Goal: Ask a question: Seek information or help from site administrators or community

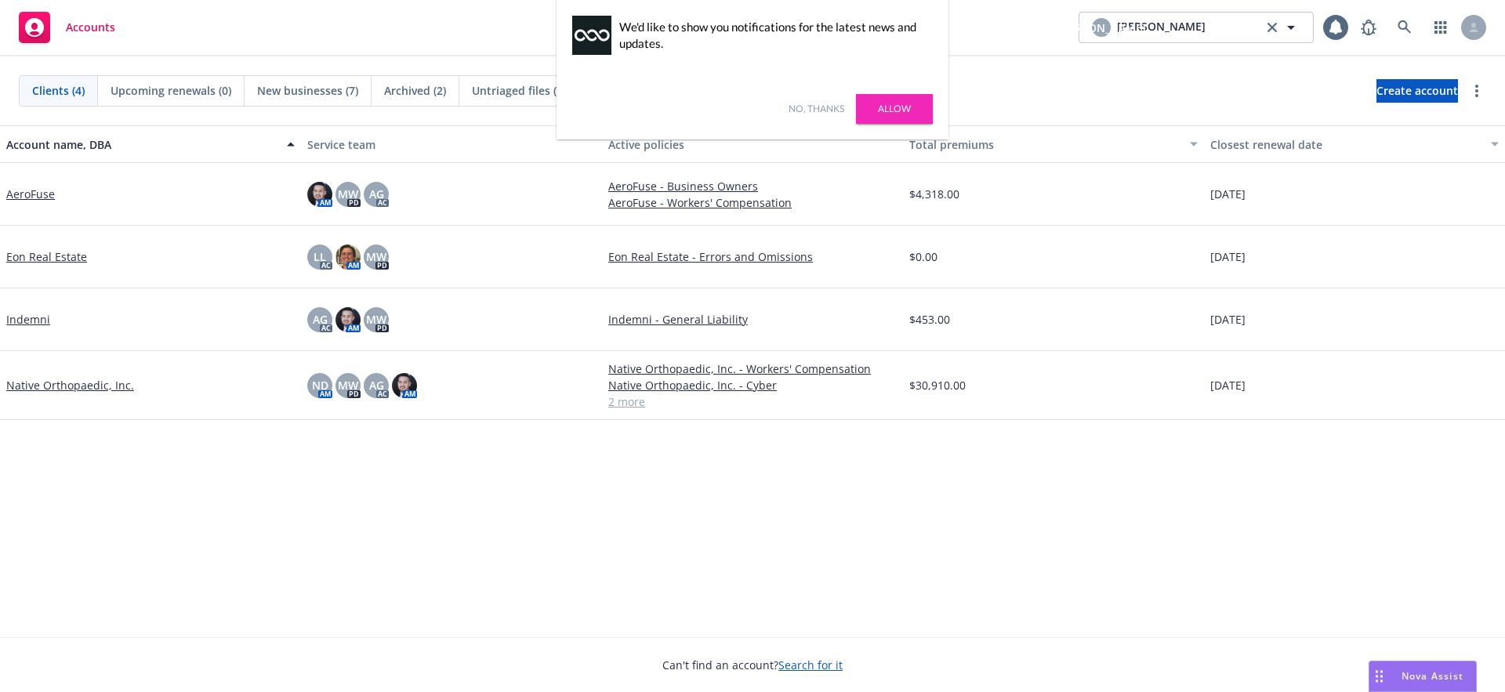
click at [20, 197] on link "AeroFuse" at bounding box center [30, 194] width 49 height 16
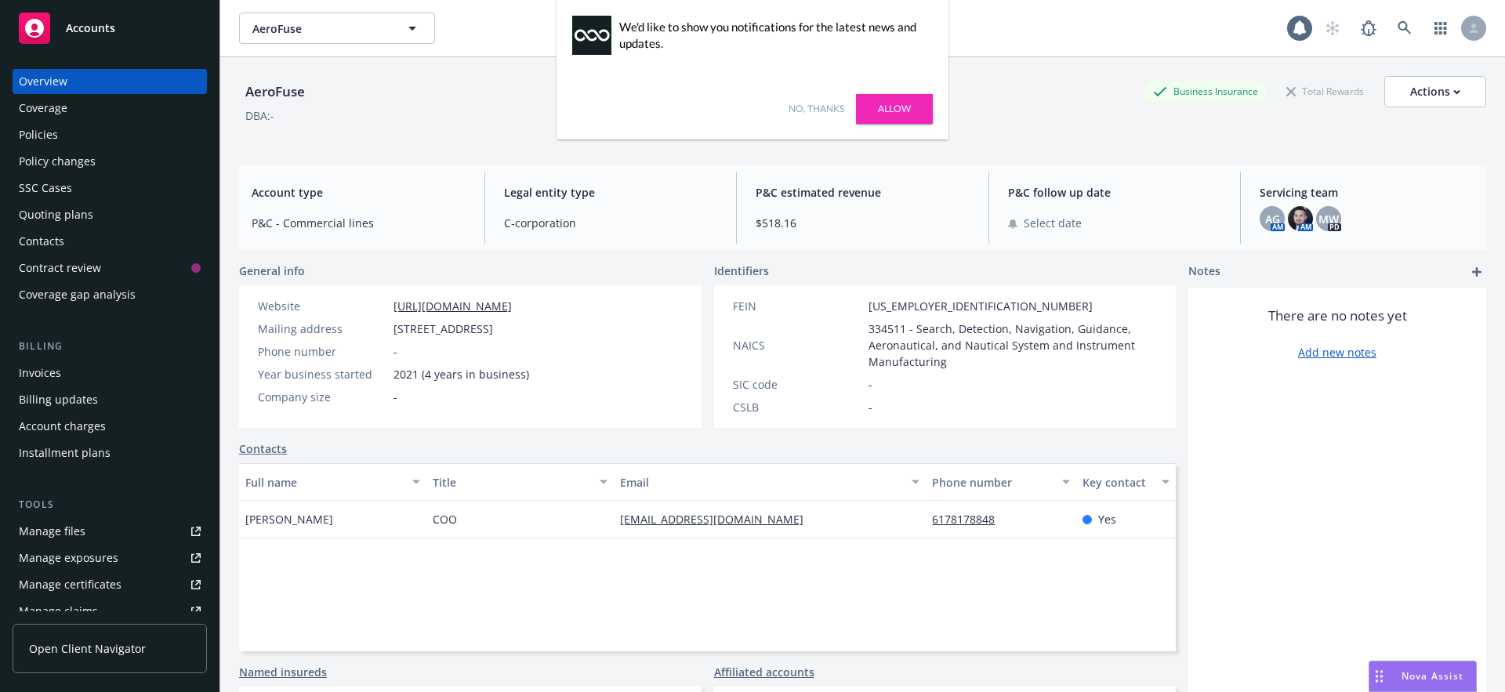
click at [1412, 679] on span "Nova Assist" at bounding box center [1432, 675] width 62 height 13
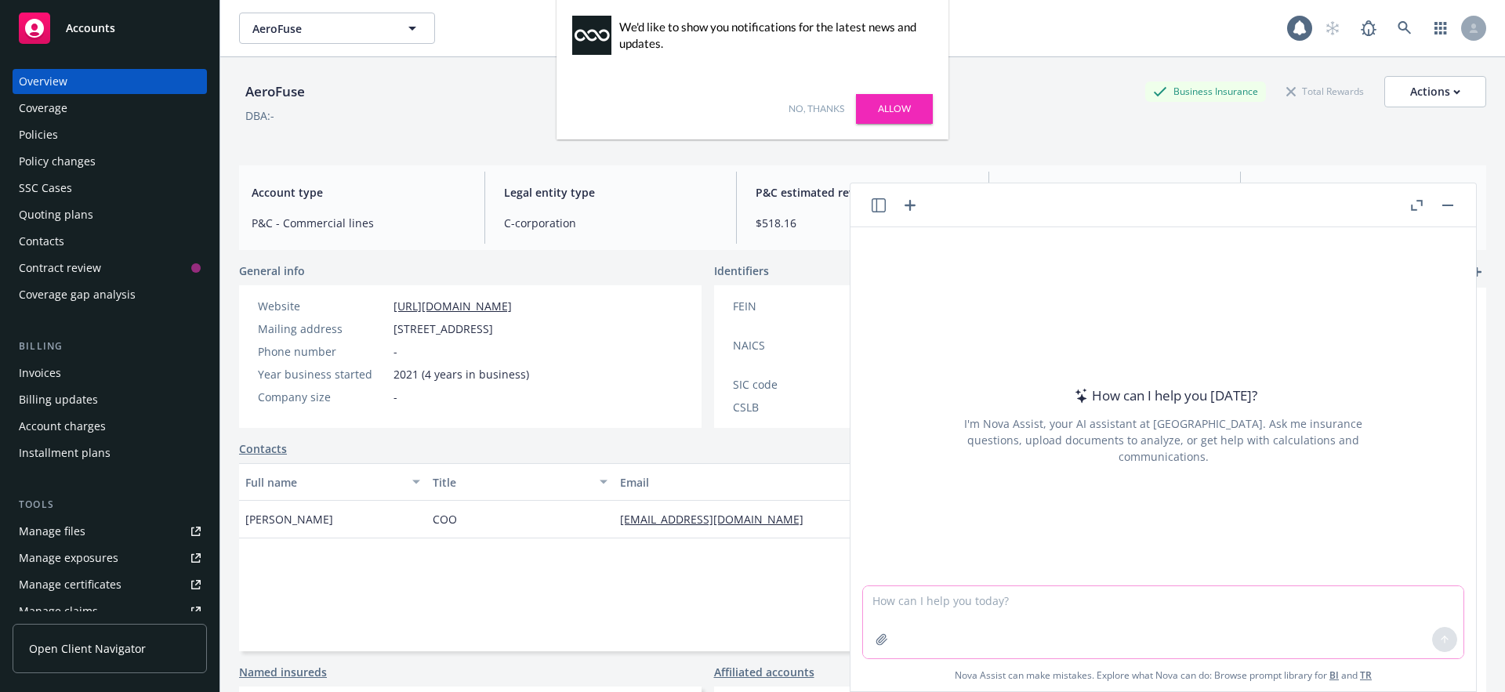
click at [974, 615] on textarea at bounding box center [1163, 622] width 600 height 72
type textarea "What is the name of this account?"
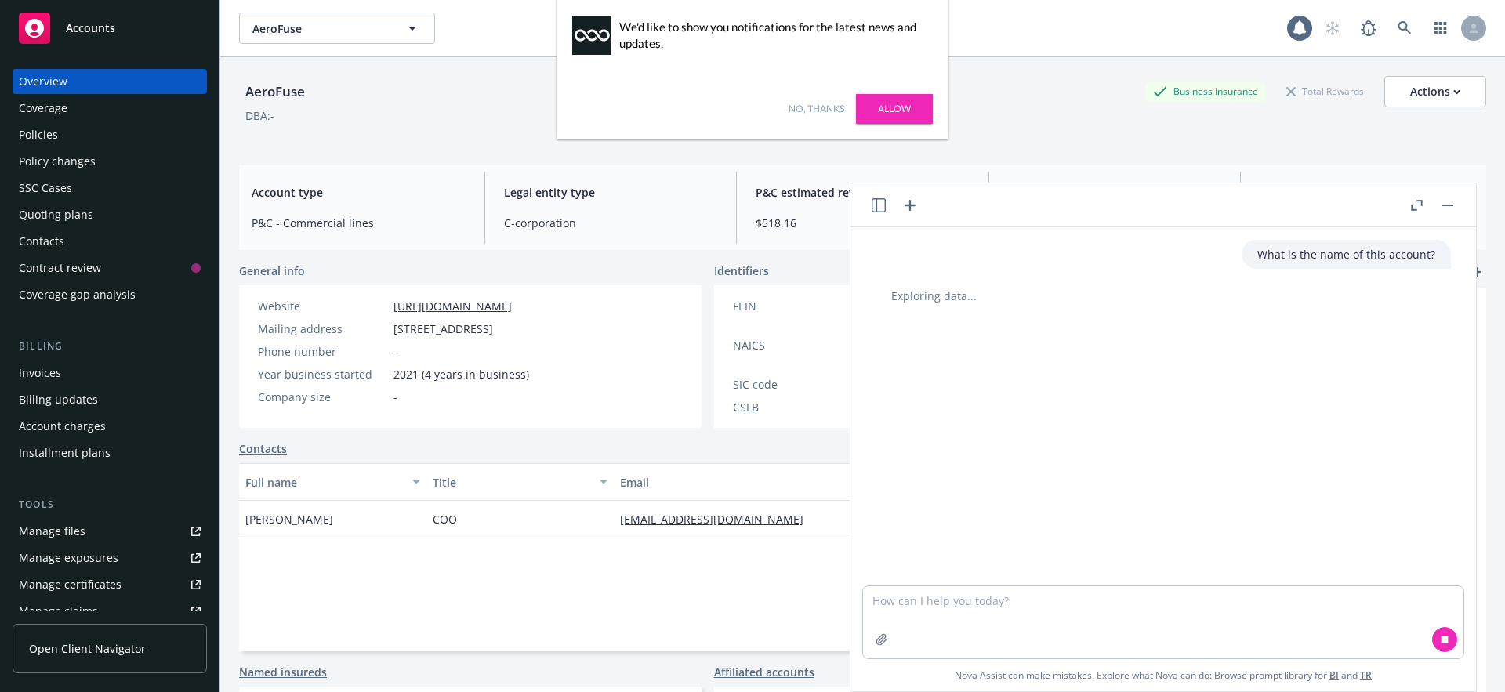
click at [820, 107] on link "No, thanks" at bounding box center [816, 109] width 56 height 14
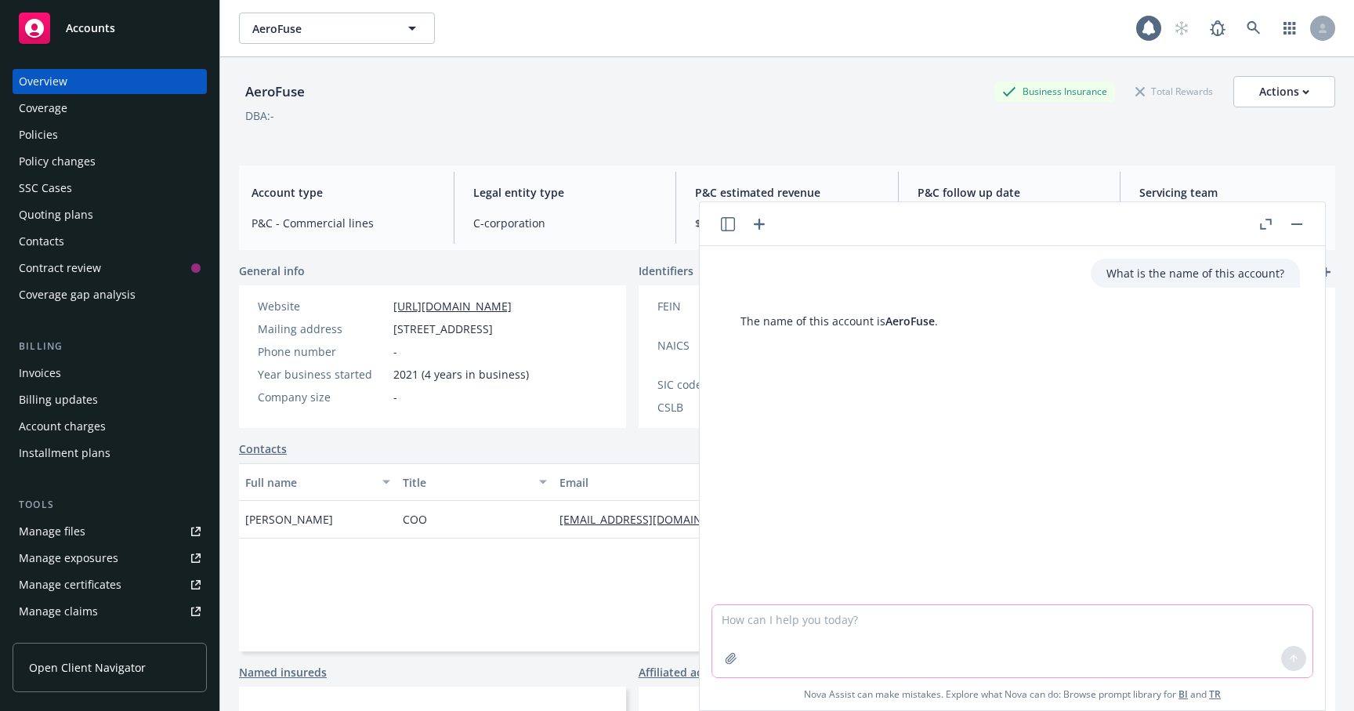
click at [788, 628] on textarea at bounding box center [1012, 641] width 600 height 72
type textarea "Give me a summary of this account"
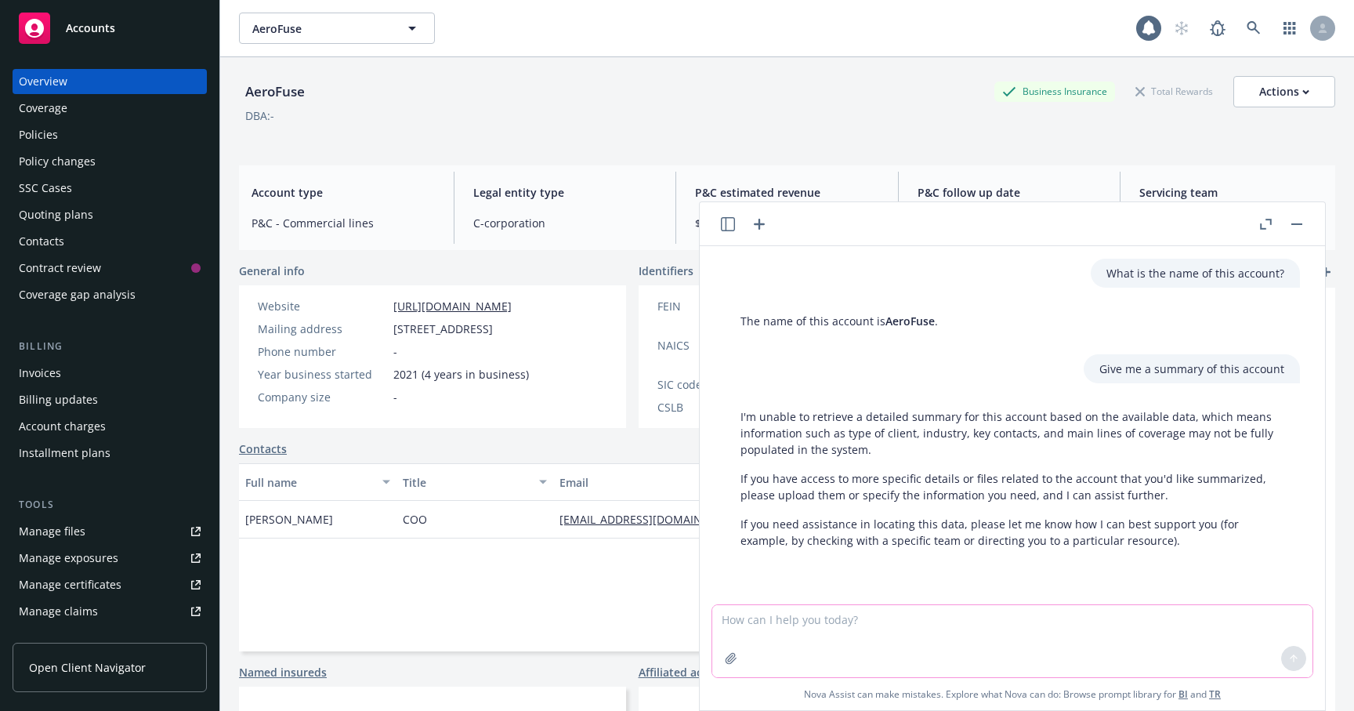
click at [835, 624] on textarea at bounding box center [1012, 641] width 600 height 72
type textarea "Give me a summary of this account's information like their title etc"
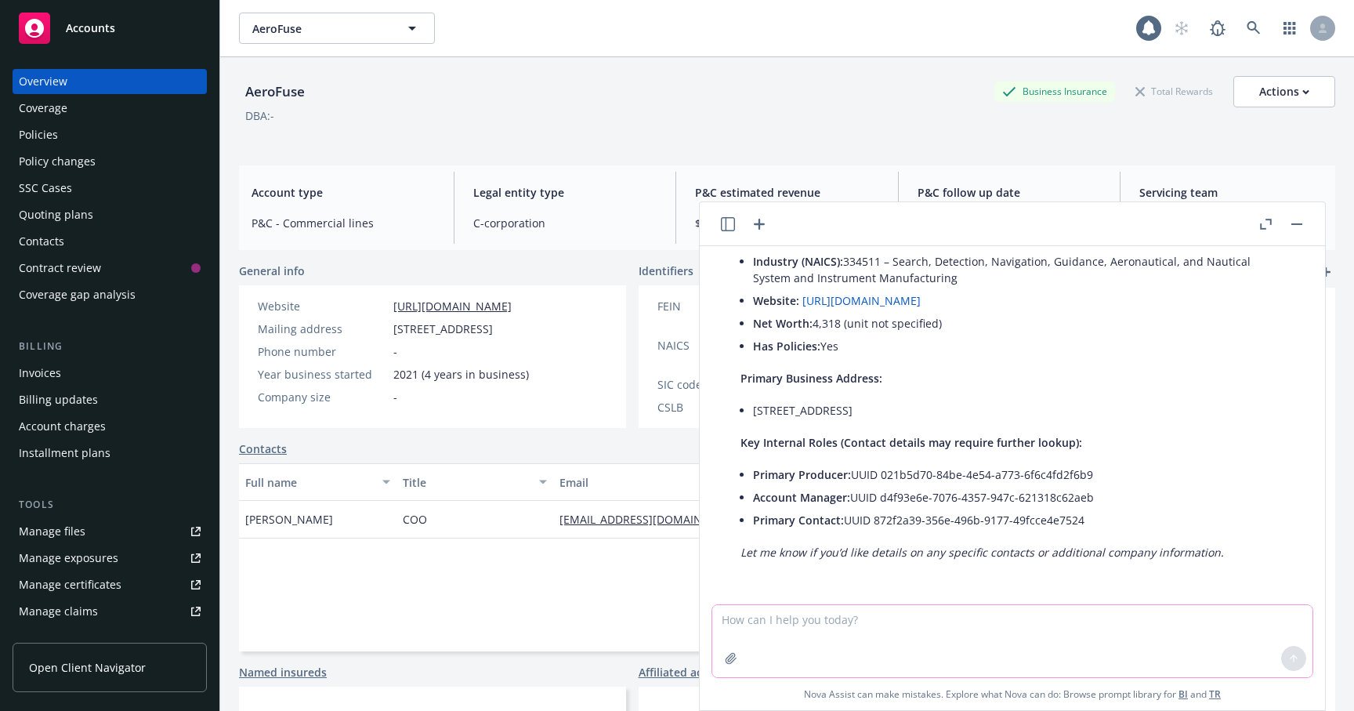
scroll to position [268, 0]
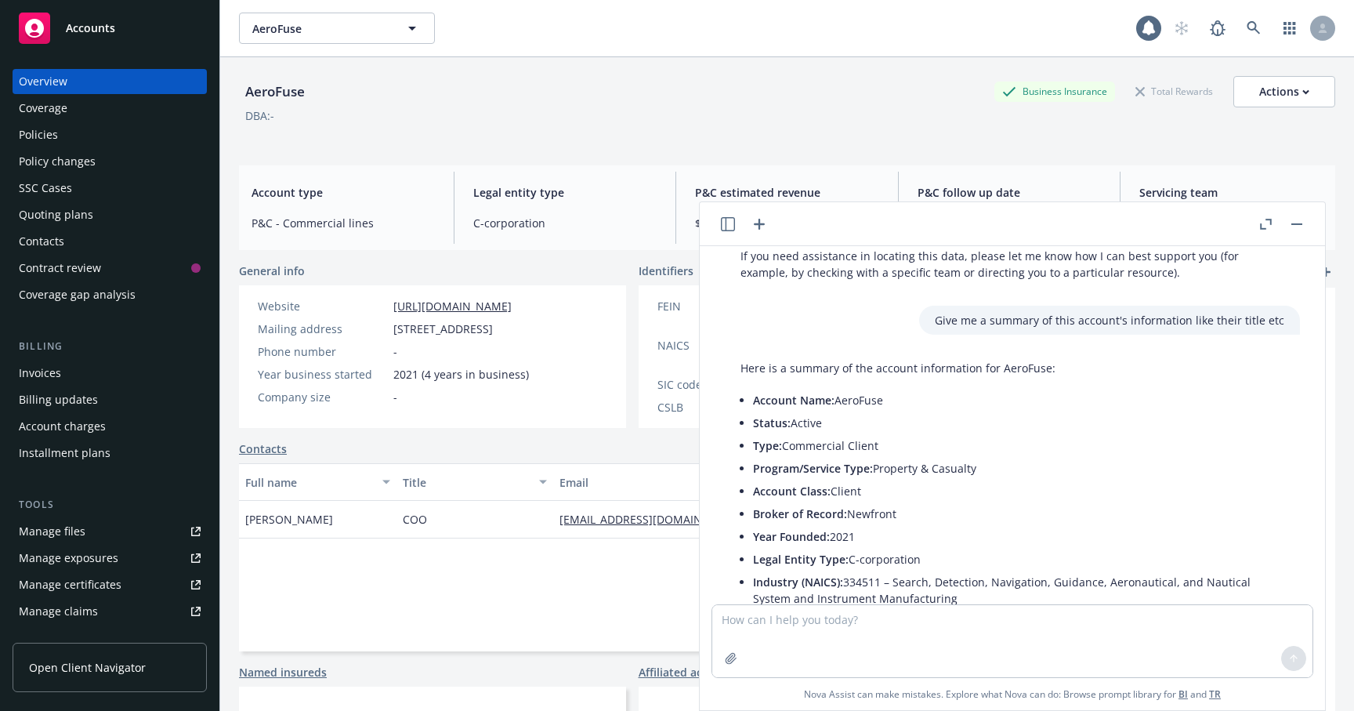
click at [935, 321] on p "Give me a summary of this account's information like their title etc" at bounding box center [1110, 320] width 350 height 16
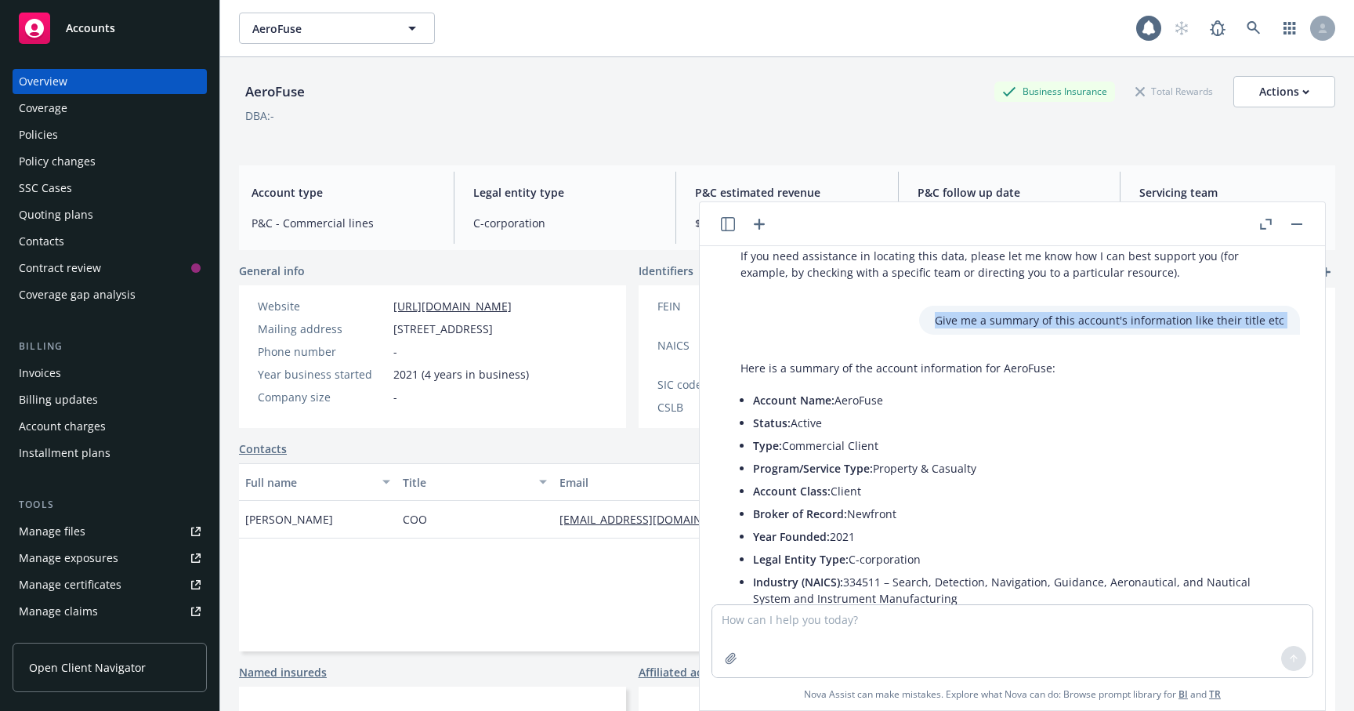
drag, startPoint x: 933, startPoint y: 321, endPoint x: 1260, endPoint y: 317, distance: 326.8
click at [1270, 314] on div "Give me a summary of this account's information like their title etc" at bounding box center [1109, 320] width 381 height 29
copy p "Give me a summary of this account's information like their title etc"
click at [753, 223] on icon "button" at bounding box center [759, 224] width 19 height 19
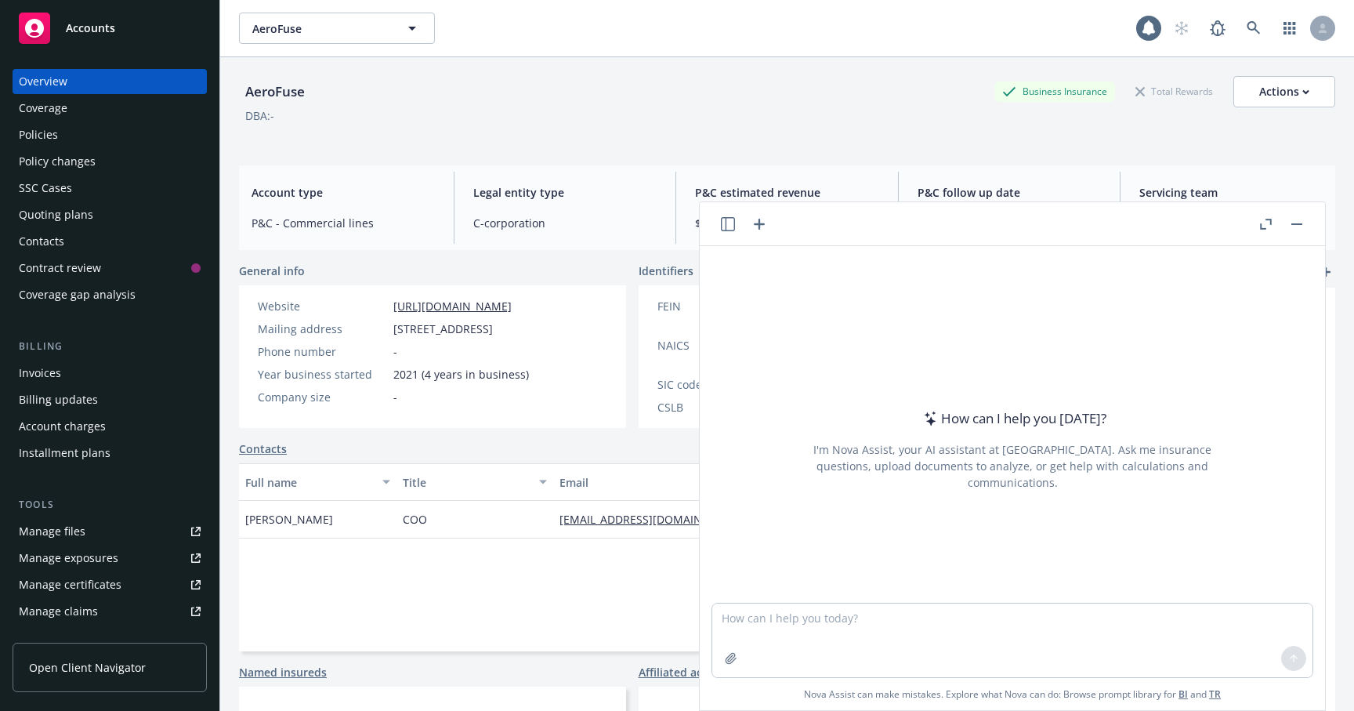
type textarea "Give me a summary of this account's information like their title etc"
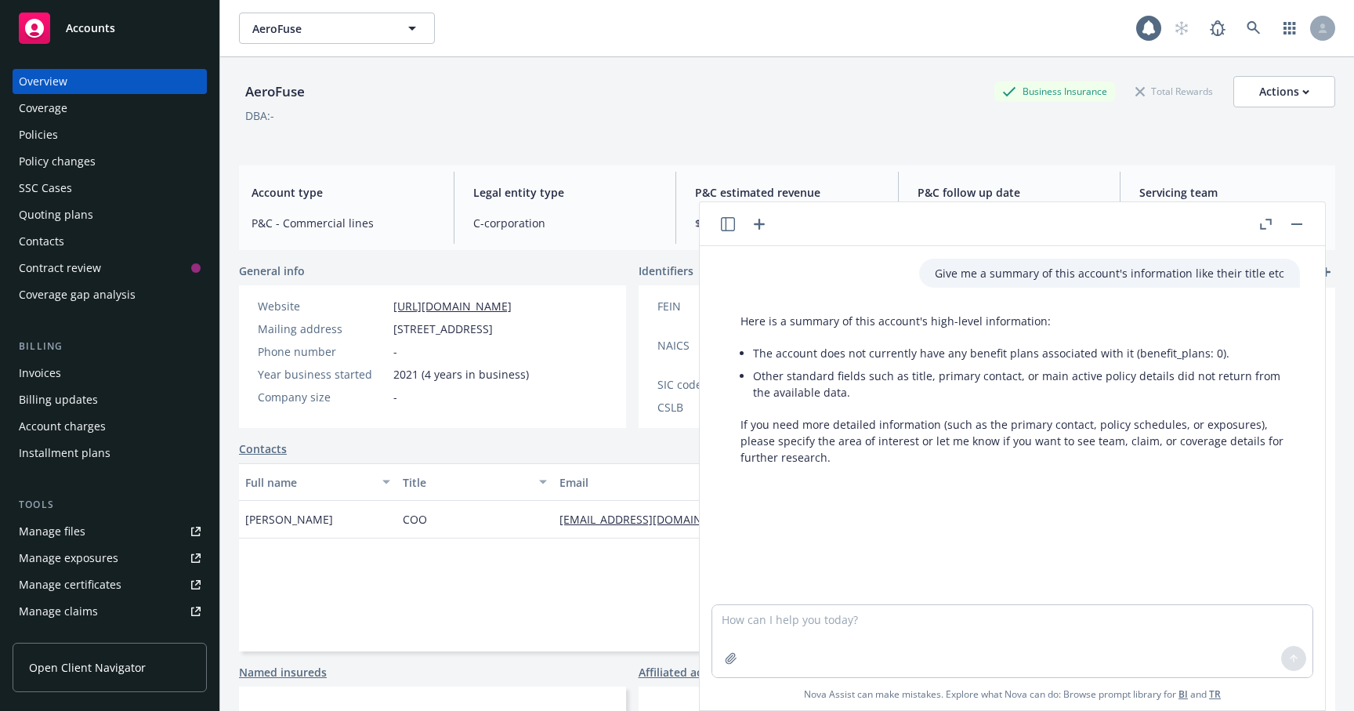
click at [943, 273] on p "Give me a summary of this account's information like their title etc" at bounding box center [1110, 273] width 350 height 16
drag, startPoint x: 943, startPoint y: 273, endPoint x: 1265, endPoint y: 276, distance: 322.1
click at [1265, 276] on p "Give me a summary of this account's information like their title etc" at bounding box center [1110, 273] width 350 height 16
copy p "Give me a summary of this account's information like their title etc"
click at [762, 220] on icon "button" at bounding box center [759, 224] width 19 height 19
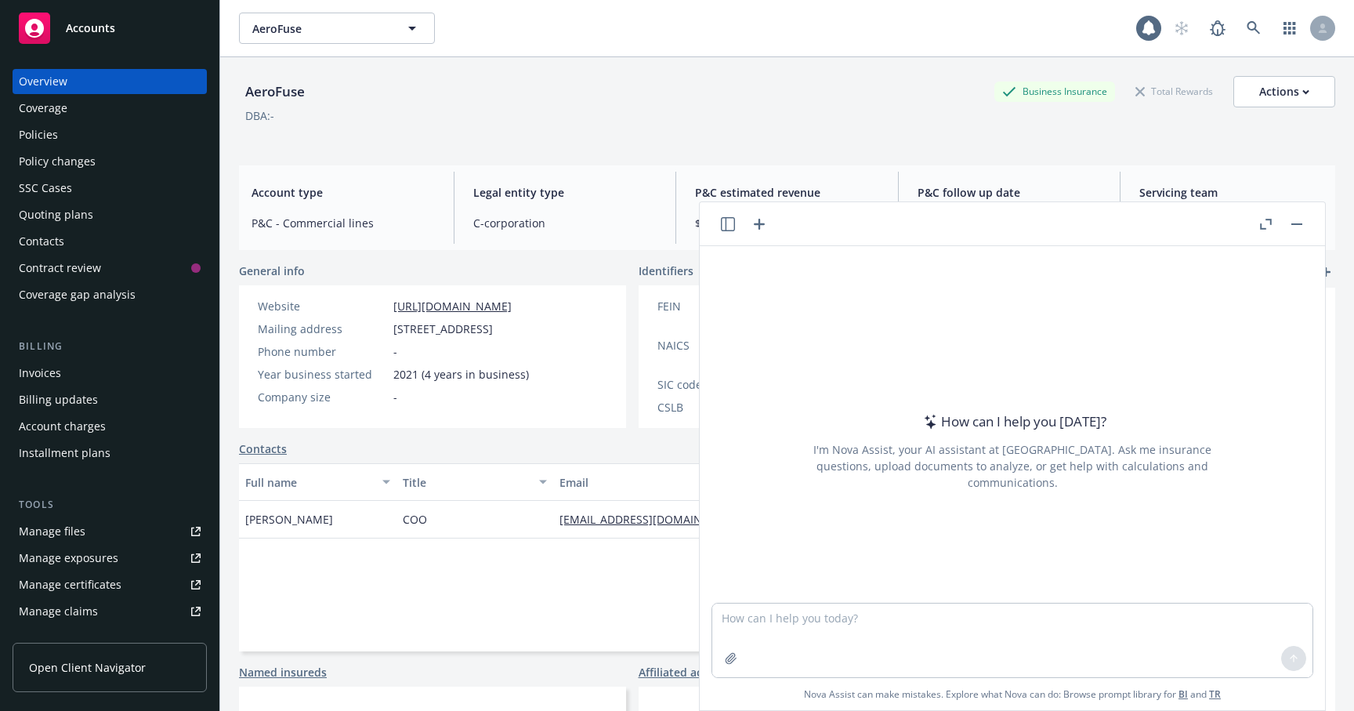
type textarea "Give me a summary of this account's information like their title etc"
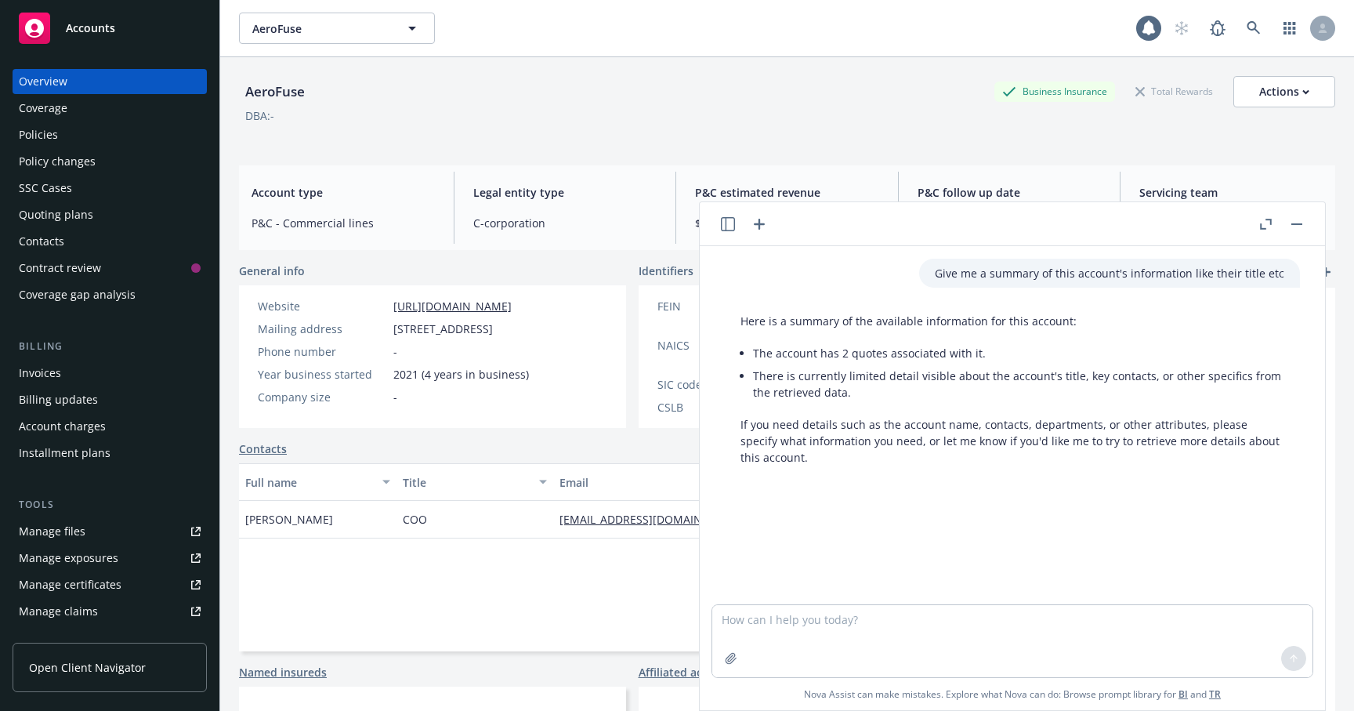
click at [940, 277] on p "Give me a summary of this account's information like their title etc" at bounding box center [1110, 273] width 350 height 16
drag, startPoint x: 940, startPoint y: 277, endPoint x: 1273, endPoint y: 267, distance: 332.4
click at [1273, 267] on div "Give me a summary of this account's information like their title etc" at bounding box center [1109, 273] width 381 height 29
copy p "Give me a summary of this account's information like their title etc"
click at [747, 221] on div at bounding box center [744, 224] width 50 height 19
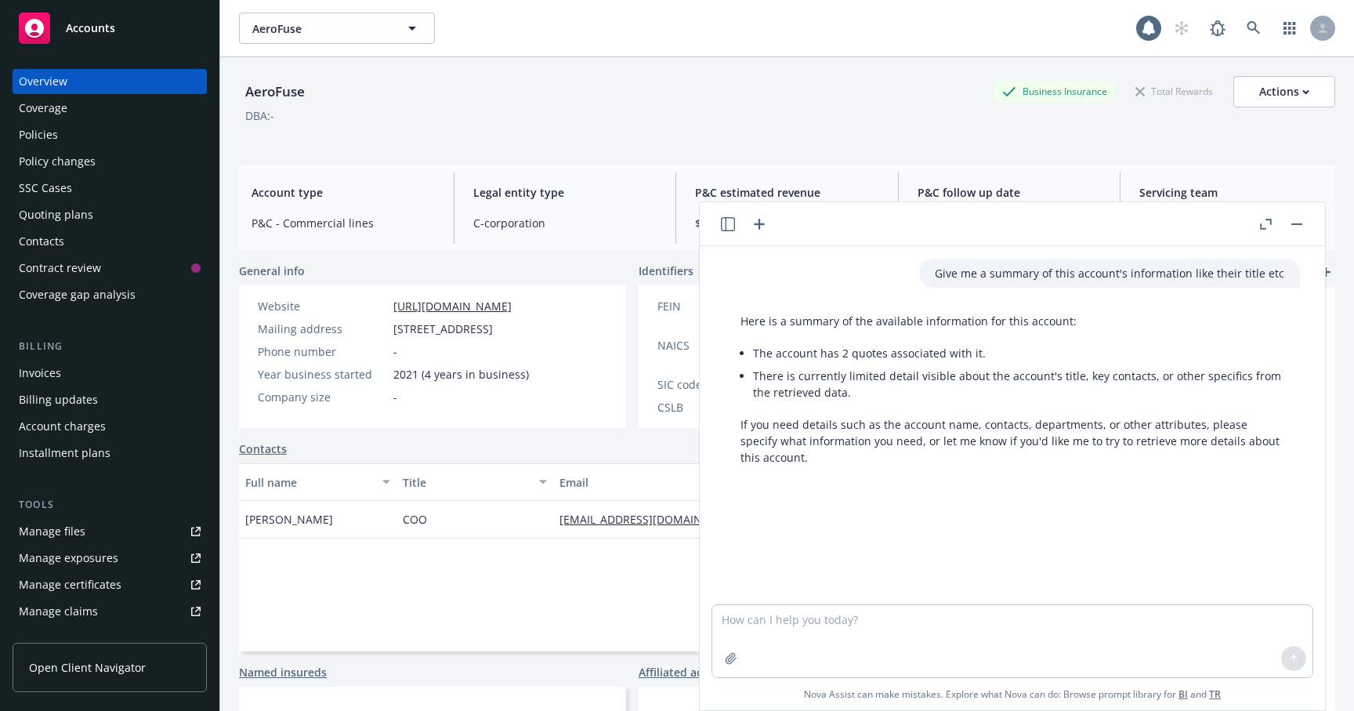
click at [754, 223] on icon "button" at bounding box center [759, 224] width 11 height 11
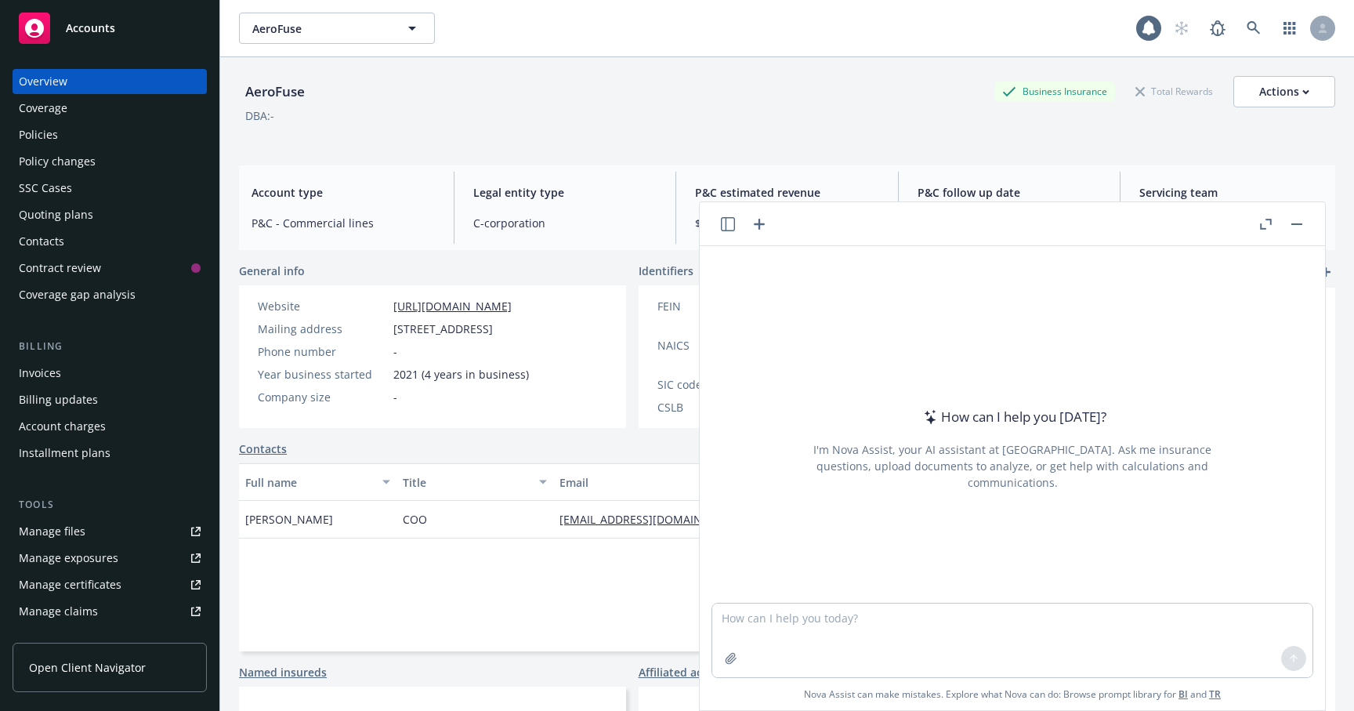
type textarea "Give me a summary of this account's information like their title etc"
